Goal: Task Accomplishment & Management: Manage account settings

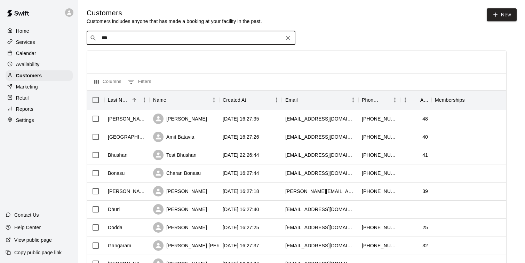
type input "****"
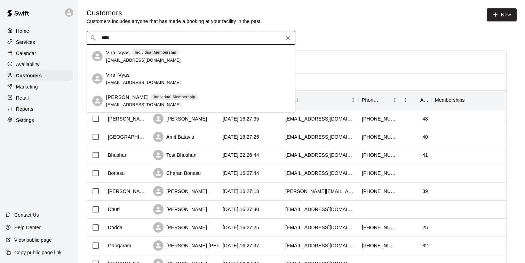
click at [149, 58] on div "Viral Vyas Individual Membership [EMAIL_ADDRESS][DOMAIN_NAME]" at bounding box center [143, 56] width 75 height 15
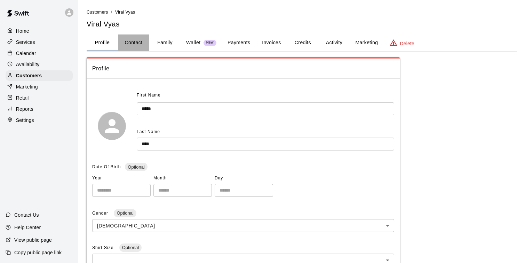
click at [139, 42] on button "Contact" at bounding box center [133, 42] width 31 height 17
select select "**"
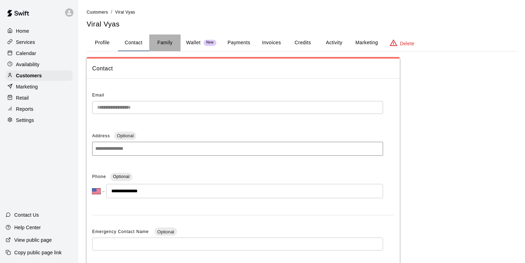
click at [158, 44] on button "Family" at bounding box center [164, 42] width 31 height 17
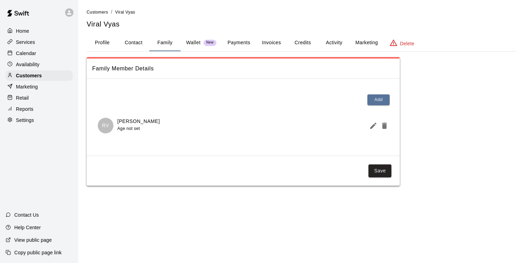
click at [188, 44] on p "Wallet" at bounding box center [193, 42] width 15 height 7
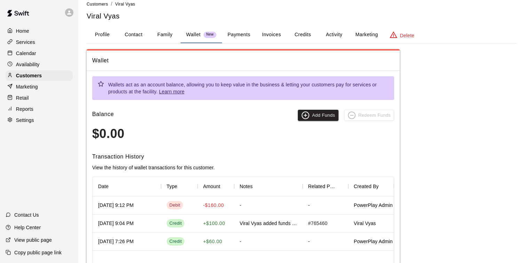
scroll to position [8, 0]
click at [236, 35] on button "Payments" at bounding box center [239, 35] width 34 height 17
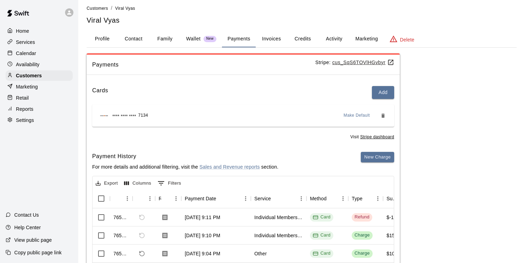
scroll to position [0, 0]
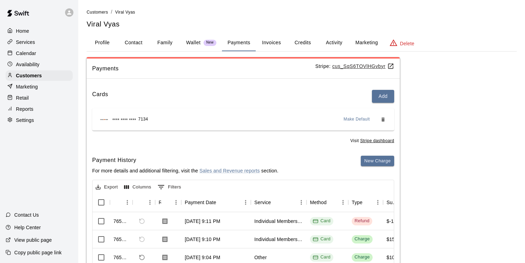
click at [273, 44] on button "Invoices" at bounding box center [271, 42] width 31 height 17
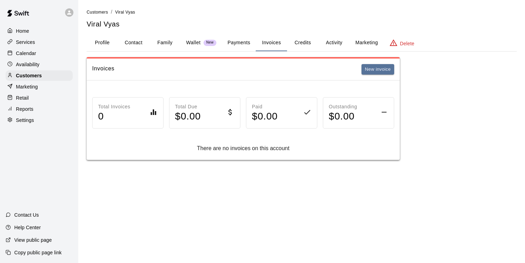
click at [313, 43] on button "Credits" at bounding box center [302, 42] width 31 height 17
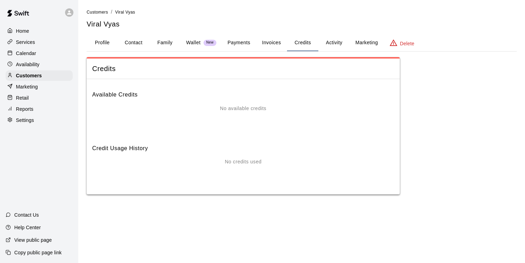
click at [173, 44] on button "Family" at bounding box center [164, 42] width 31 height 17
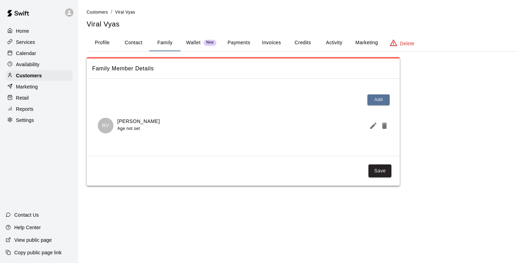
click at [136, 45] on button "Contact" at bounding box center [133, 42] width 31 height 17
select select "**"
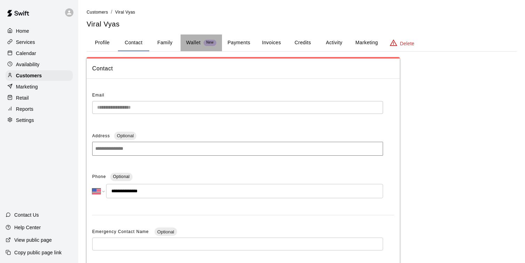
click at [195, 43] on p "Wallet" at bounding box center [193, 42] width 15 height 7
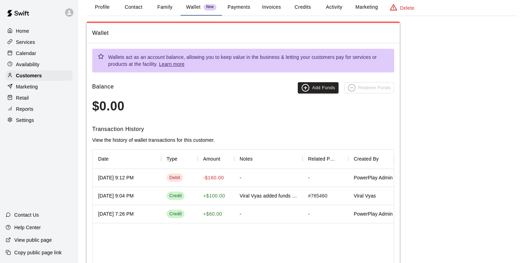
scroll to position [38, 0]
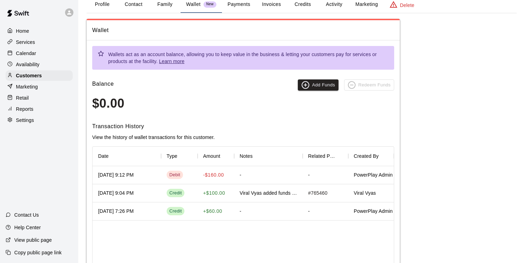
click at [188, 214] on div "Credit" at bounding box center [179, 211] width 37 height 18
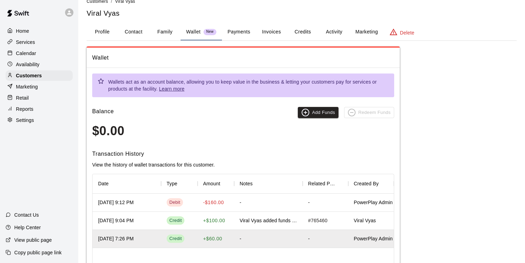
scroll to position [0, 0]
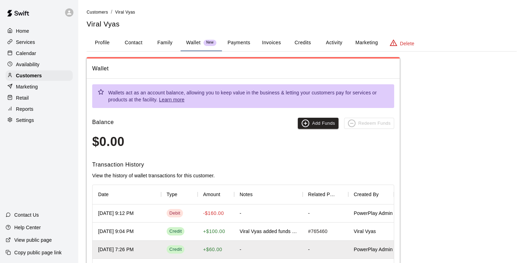
click at [240, 40] on button "Payments" at bounding box center [239, 42] width 34 height 17
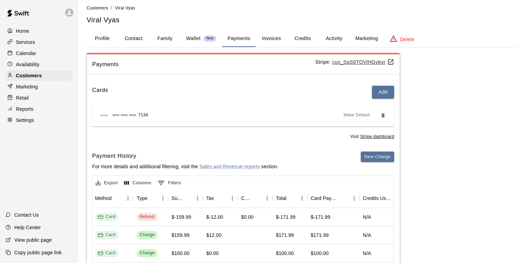
scroll to position [5, 0]
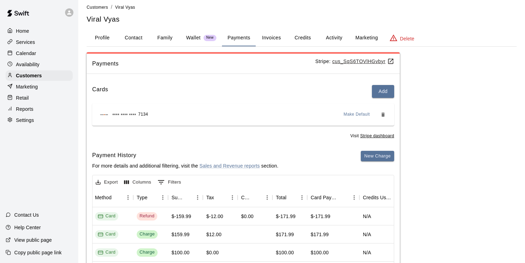
click at [203, 42] on button "Wallet New" at bounding box center [201, 38] width 41 height 17
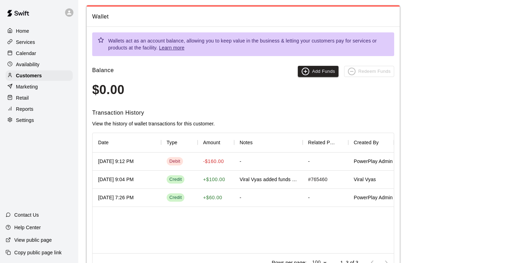
scroll to position [0, 0]
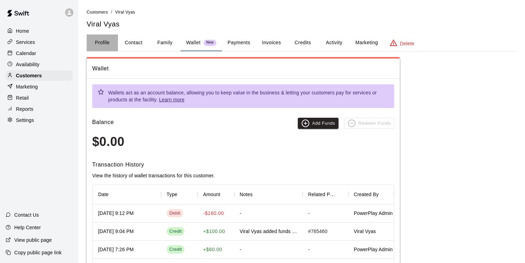
click at [100, 41] on button "Profile" at bounding box center [102, 42] width 31 height 17
